Goal: Task Accomplishment & Management: Manage account settings

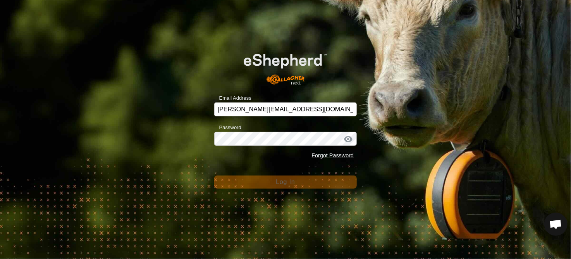
click at [499, 139] on div "Email Address [PERSON_NAME][EMAIL_ADDRESS][DOMAIN_NAME] Password Forgot Passwor…" at bounding box center [285, 129] width 571 height 259
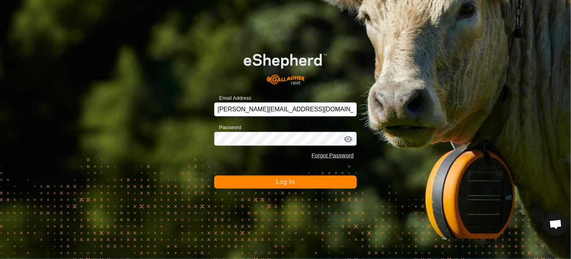
click at [282, 183] on span "Log In" at bounding box center [285, 182] width 19 height 7
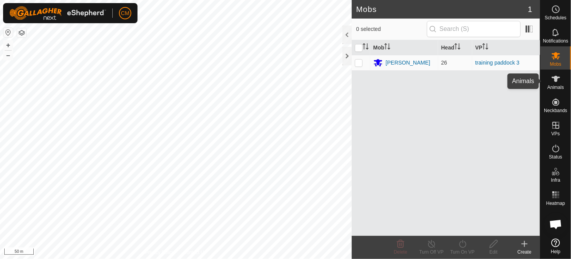
click at [557, 82] on icon at bounding box center [555, 78] width 9 height 9
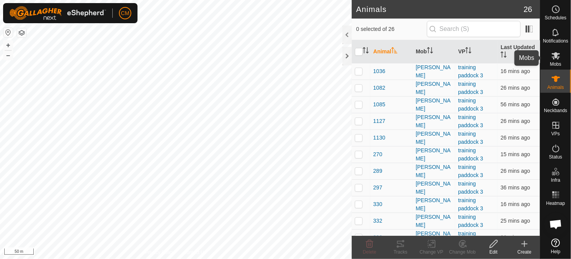
click at [557, 62] on span "Mobs" at bounding box center [555, 64] width 11 height 5
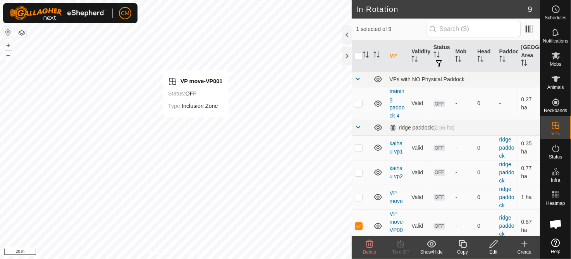
checkbox input "true"
checkbox input "false"
checkbox input "true"
checkbox input "false"
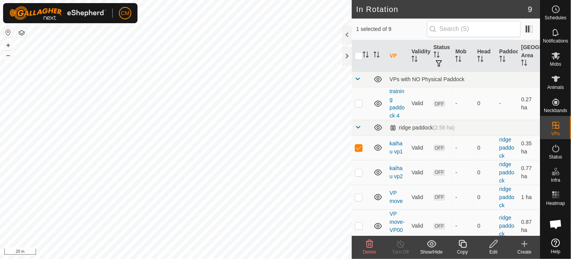
checkbox input "true"
checkbox input "false"
checkbox input "true"
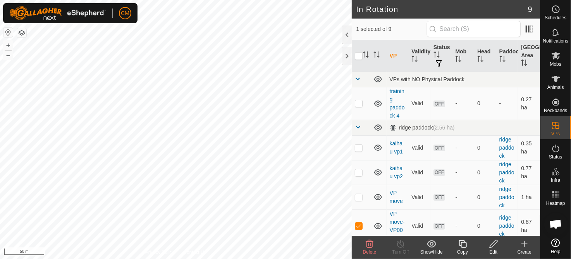
checkbox input "true"
checkbox input "false"
click at [557, 55] on icon at bounding box center [555, 55] width 9 height 7
